Goal: Find specific page/section: Find specific page/section

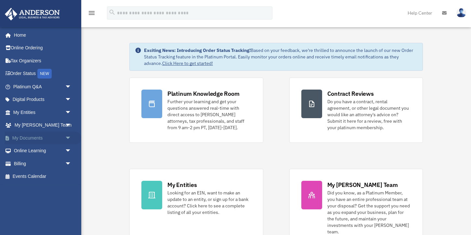
click at [26, 136] on link "My Documents arrow_drop_down" at bounding box center [43, 138] width 77 height 13
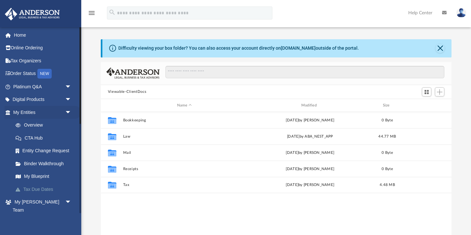
scroll to position [148, 351]
click at [69, 98] on span "arrow_drop_down" at bounding box center [71, 99] width 13 height 13
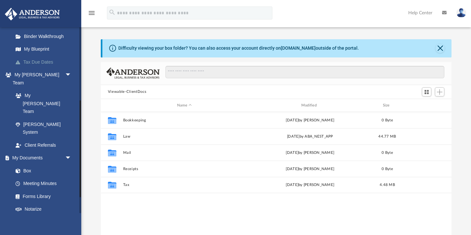
scroll to position [216, 0]
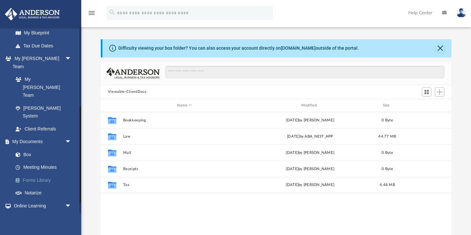
click at [40, 174] on link "Forms Library" at bounding box center [45, 180] width 72 height 13
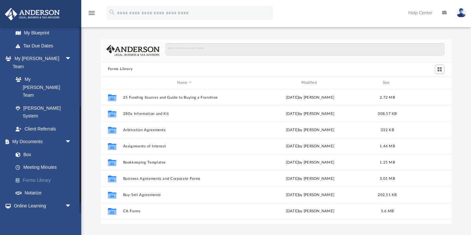
scroll to position [148, 351]
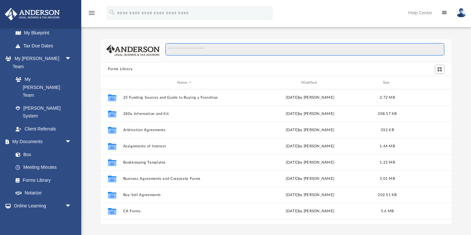
click at [187, 50] on input "Search files and folders" at bounding box center [305, 49] width 279 height 12
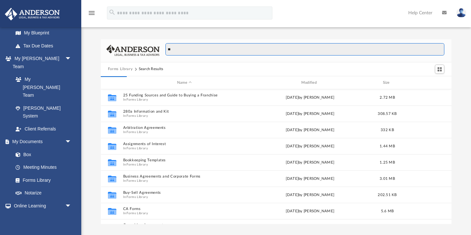
type input "***"
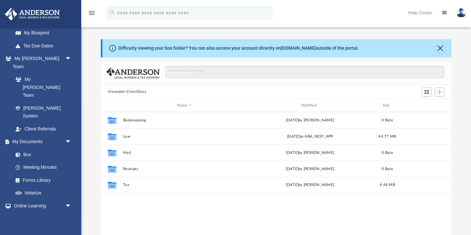
scroll to position [148, 351]
click at [34, 174] on link "Forms Library" at bounding box center [45, 180] width 72 height 13
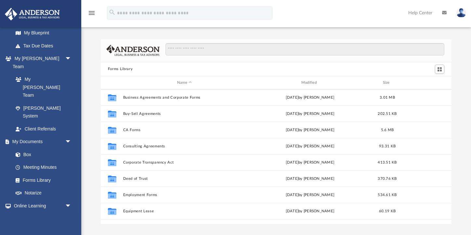
scroll to position [47, 0]
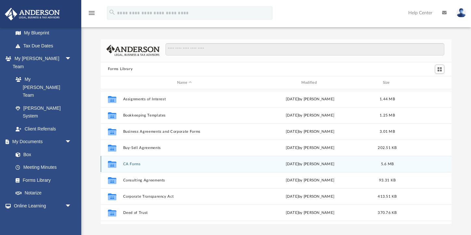
click at [121, 163] on div "Collaborated Folder CA Forms Thu Jul 13 2023 by Taryn Biever 5.6 MB" at bounding box center [276, 164] width 351 height 16
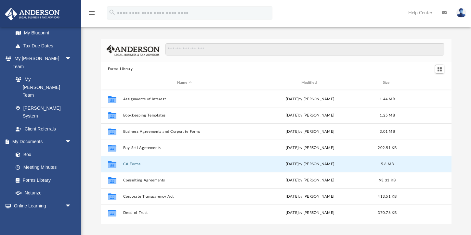
click at [128, 163] on button "CA Forms" at bounding box center [184, 164] width 123 height 4
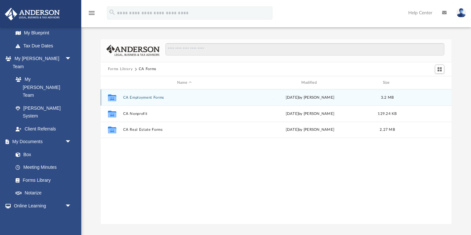
scroll to position [0, 0]
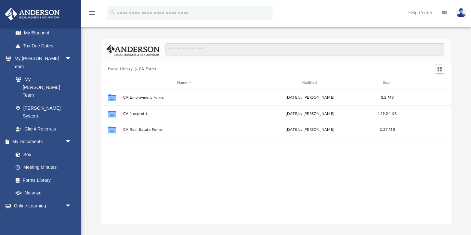
click at [115, 68] on button "Forms Library" at bounding box center [120, 69] width 25 height 6
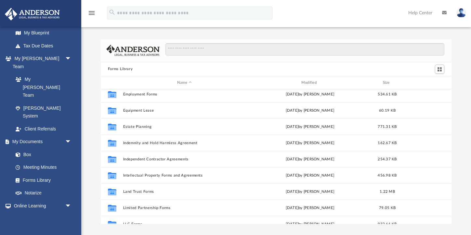
scroll to position [183, 0]
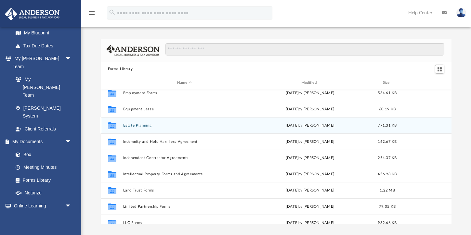
click at [139, 127] on button "Estate Planning" at bounding box center [184, 126] width 123 height 4
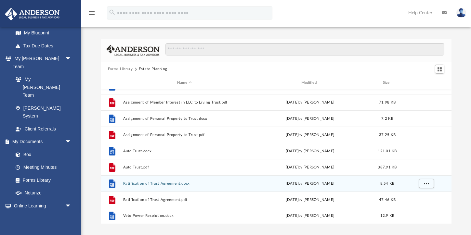
scroll to position [44, 0]
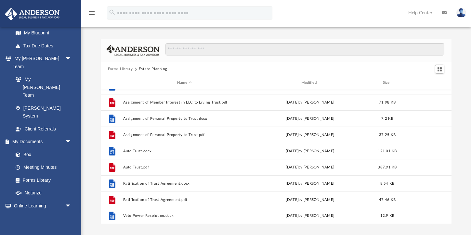
click at [122, 69] on button "Forms Library" at bounding box center [120, 69] width 25 height 6
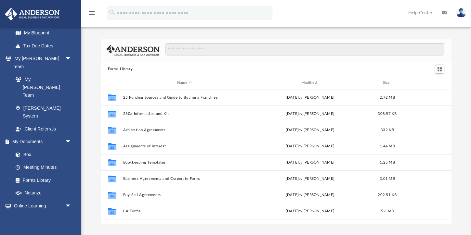
scroll to position [0, 0]
